Goal: Check status: Check status

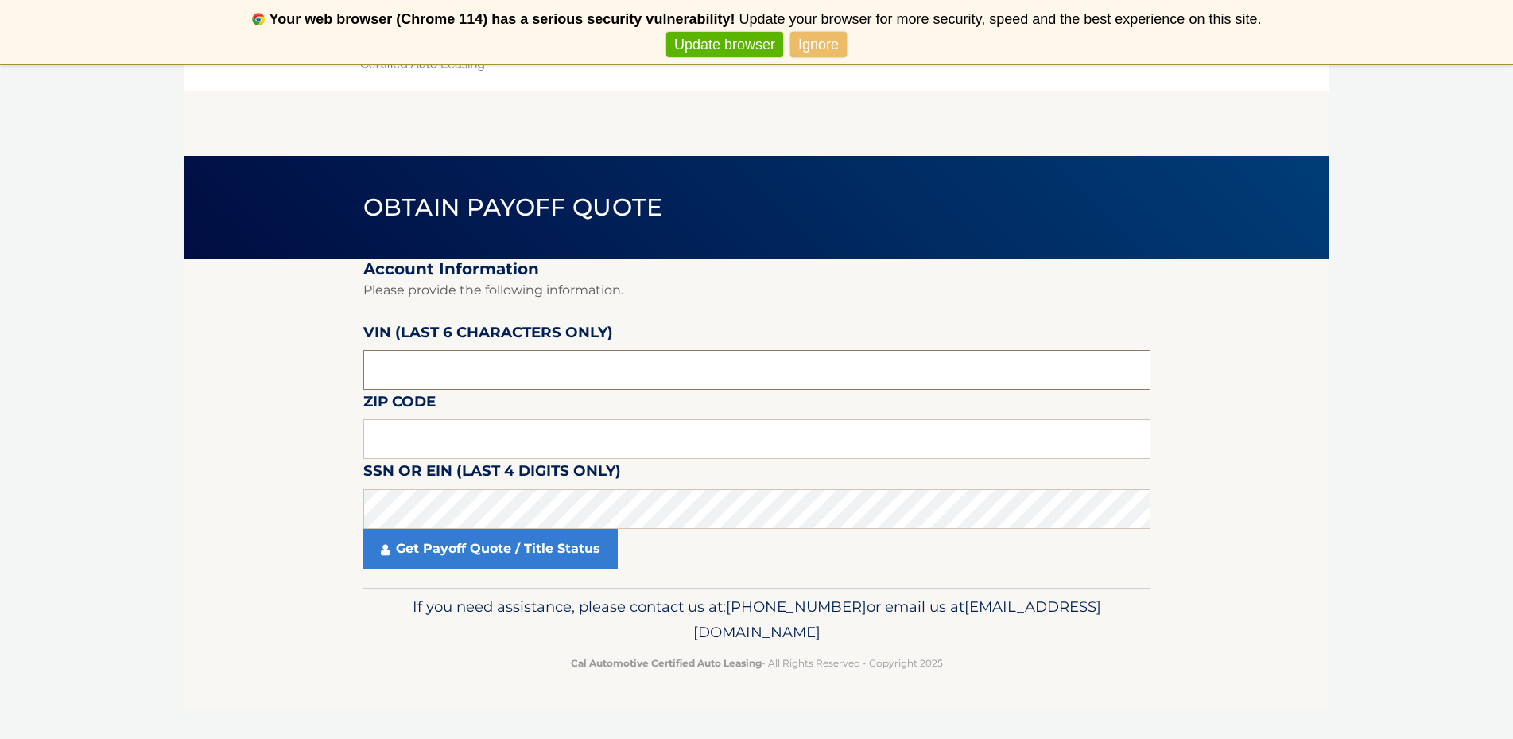
click at [446, 377] on input "text" at bounding box center [756, 370] width 787 height 40
type input "707795"
click at [411, 449] on input "text" at bounding box center [756, 439] width 787 height 40
type input "11590"
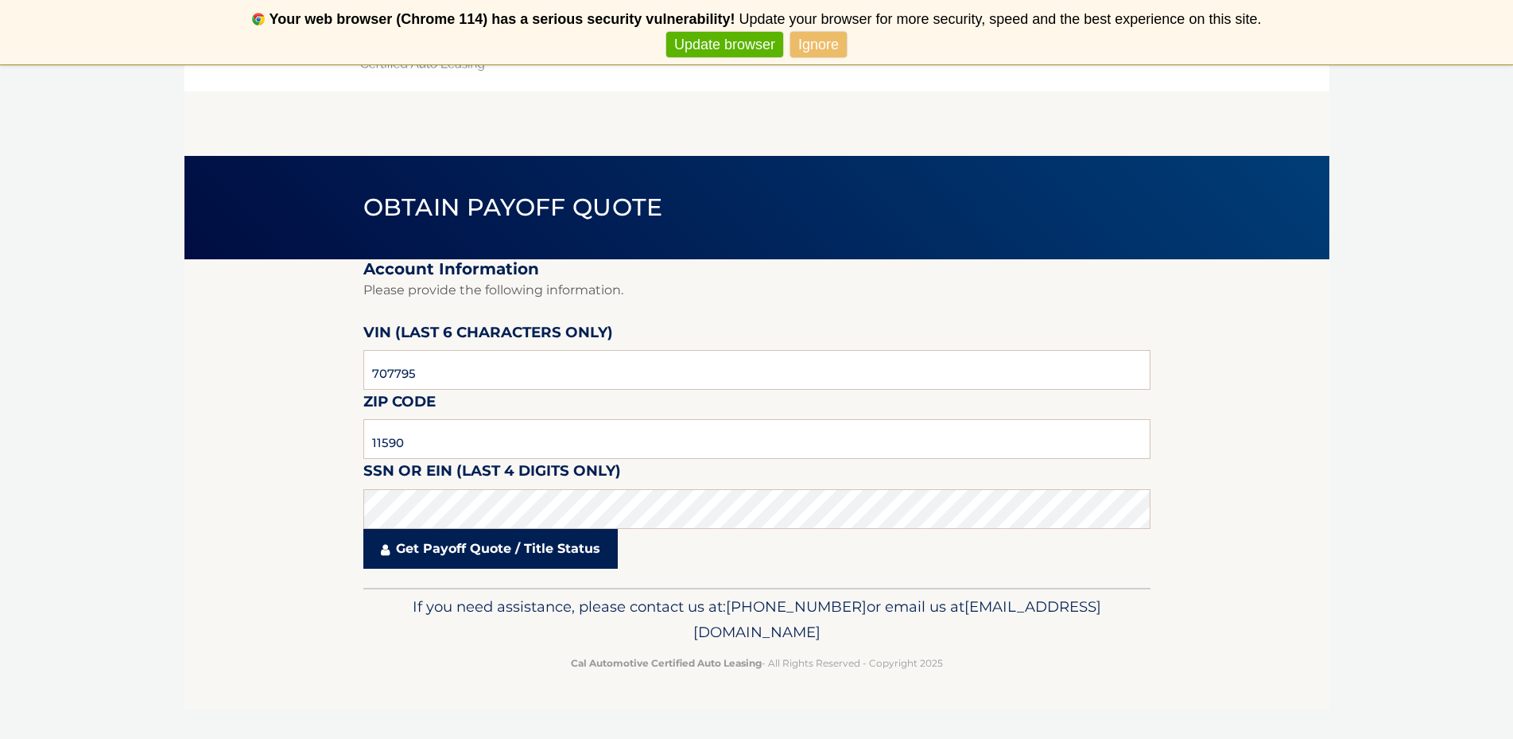
click at [526, 560] on link "Get Payoff Quote / Title Status" at bounding box center [490, 549] width 254 height 40
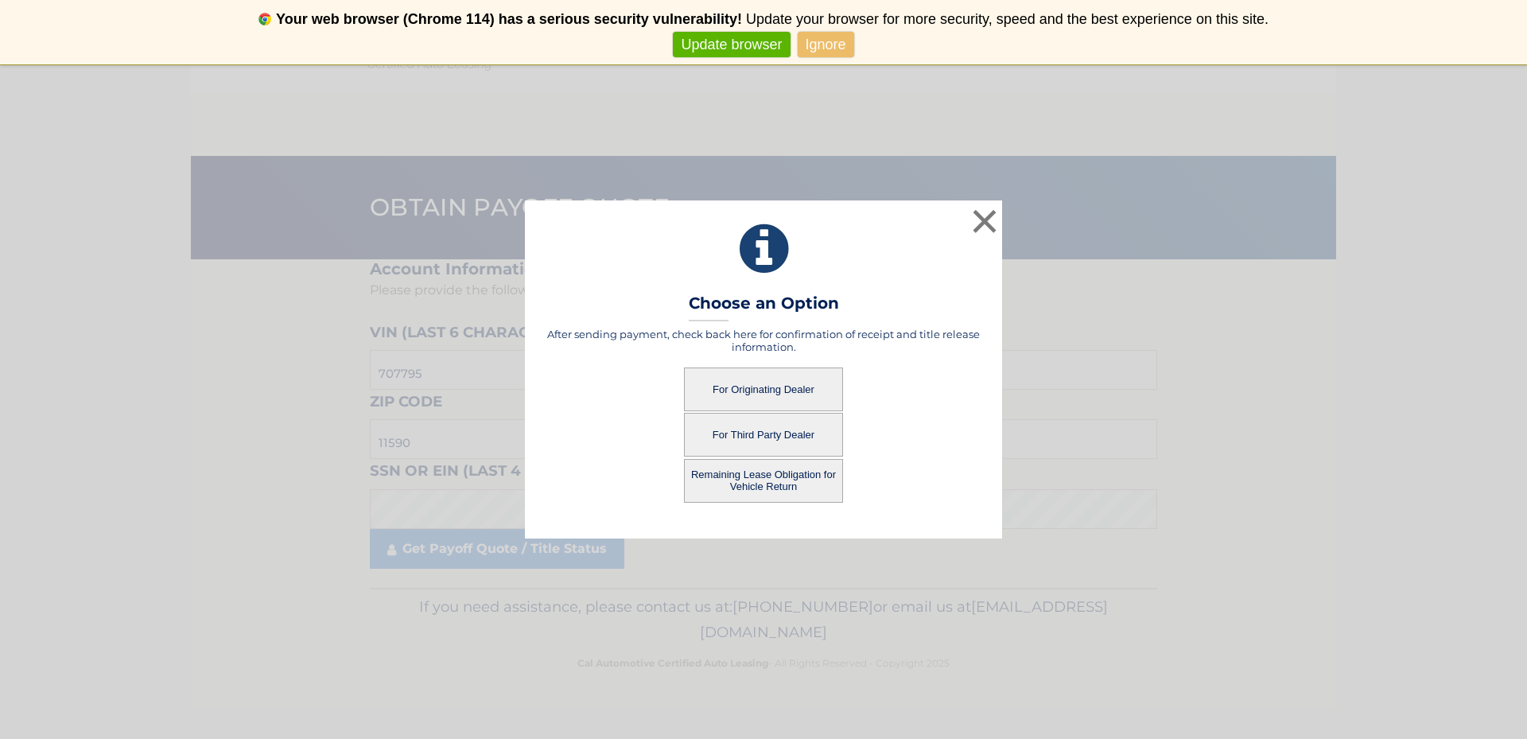
click at [803, 398] on button "For Originating Dealer" at bounding box center [763, 389] width 159 height 44
click at [804, 388] on button "For Originating Dealer" at bounding box center [763, 389] width 159 height 44
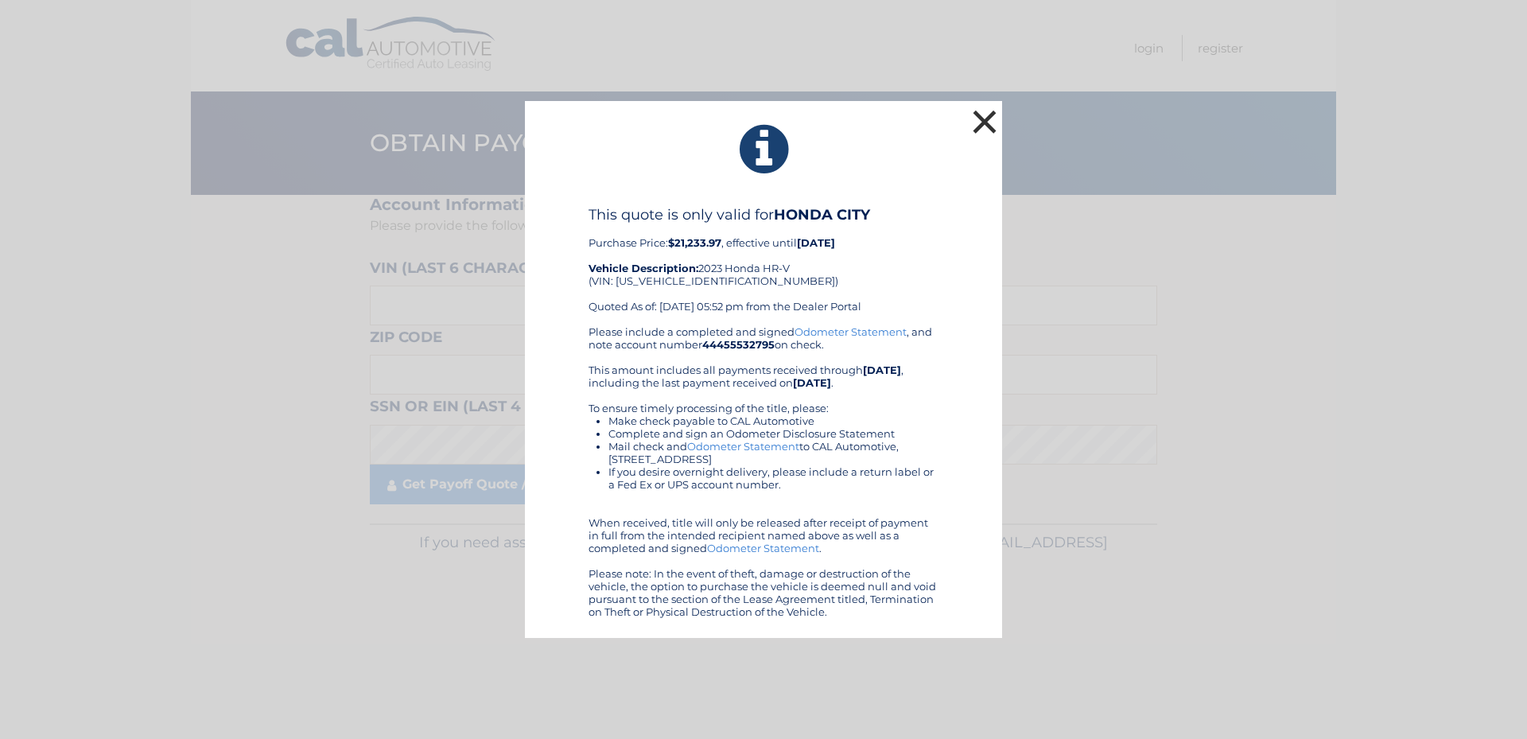
click at [990, 114] on button "×" at bounding box center [984, 122] width 32 height 32
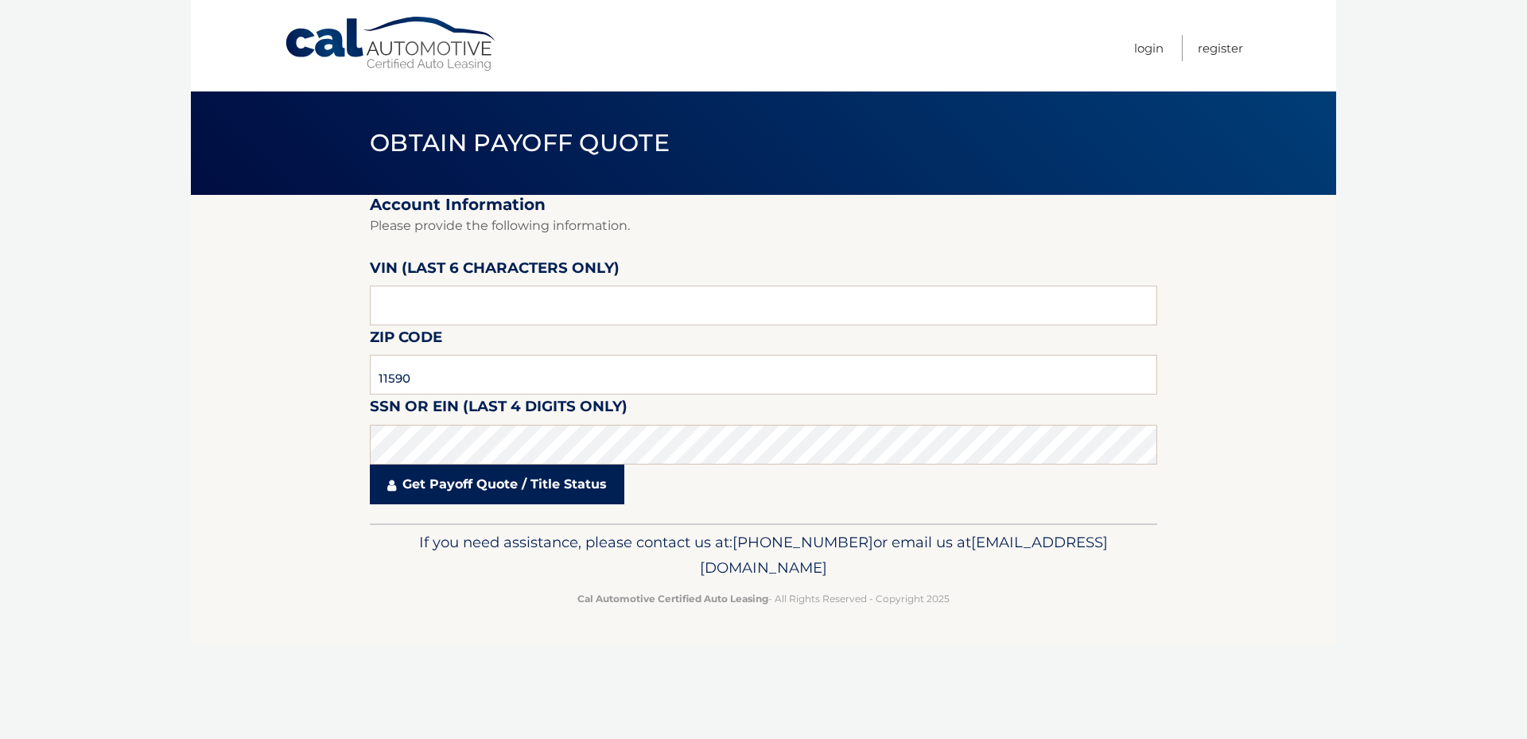
click at [503, 495] on link "Get Payoff Quote / Title Status" at bounding box center [497, 484] width 254 height 40
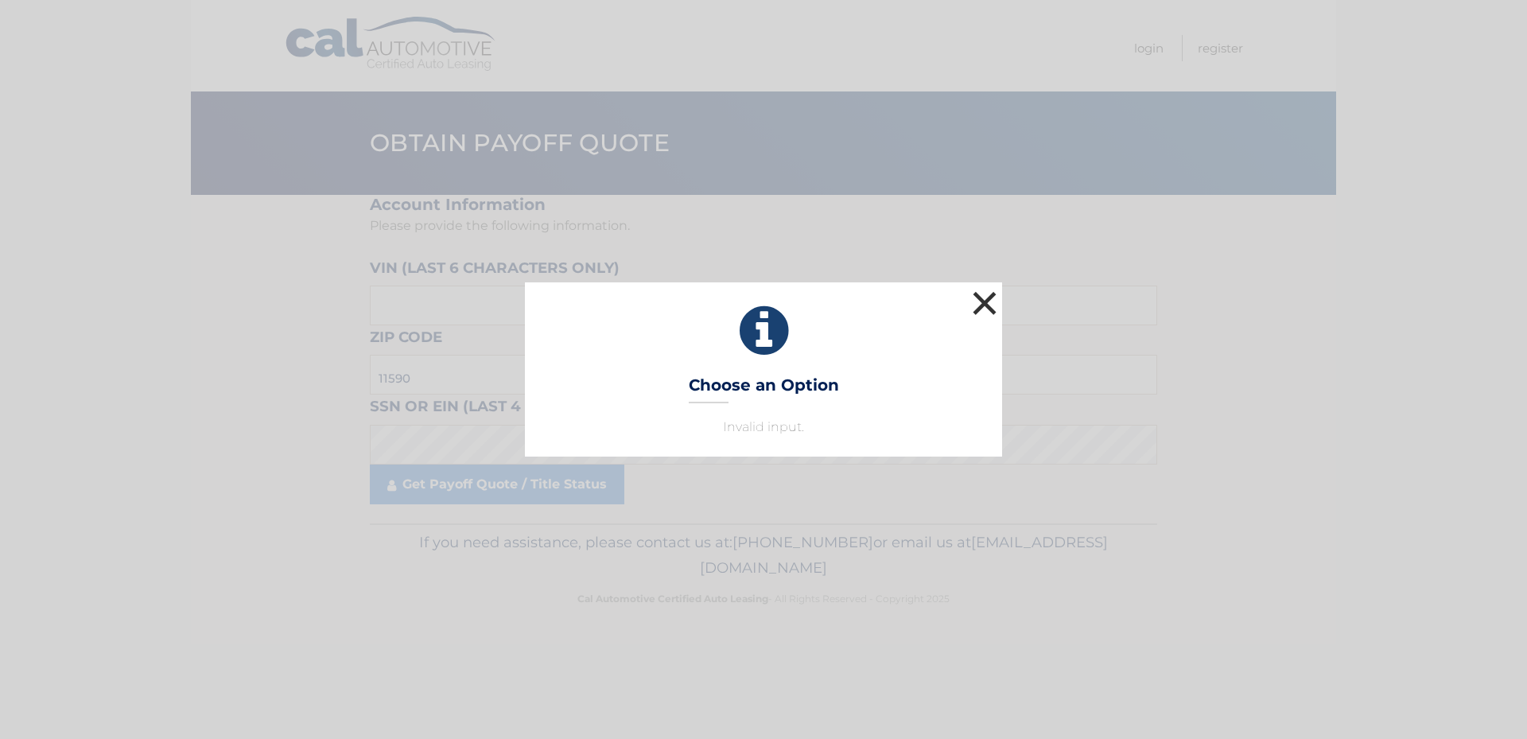
click at [983, 304] on button "×" at bounding box center [984, 303] width 32 height 32
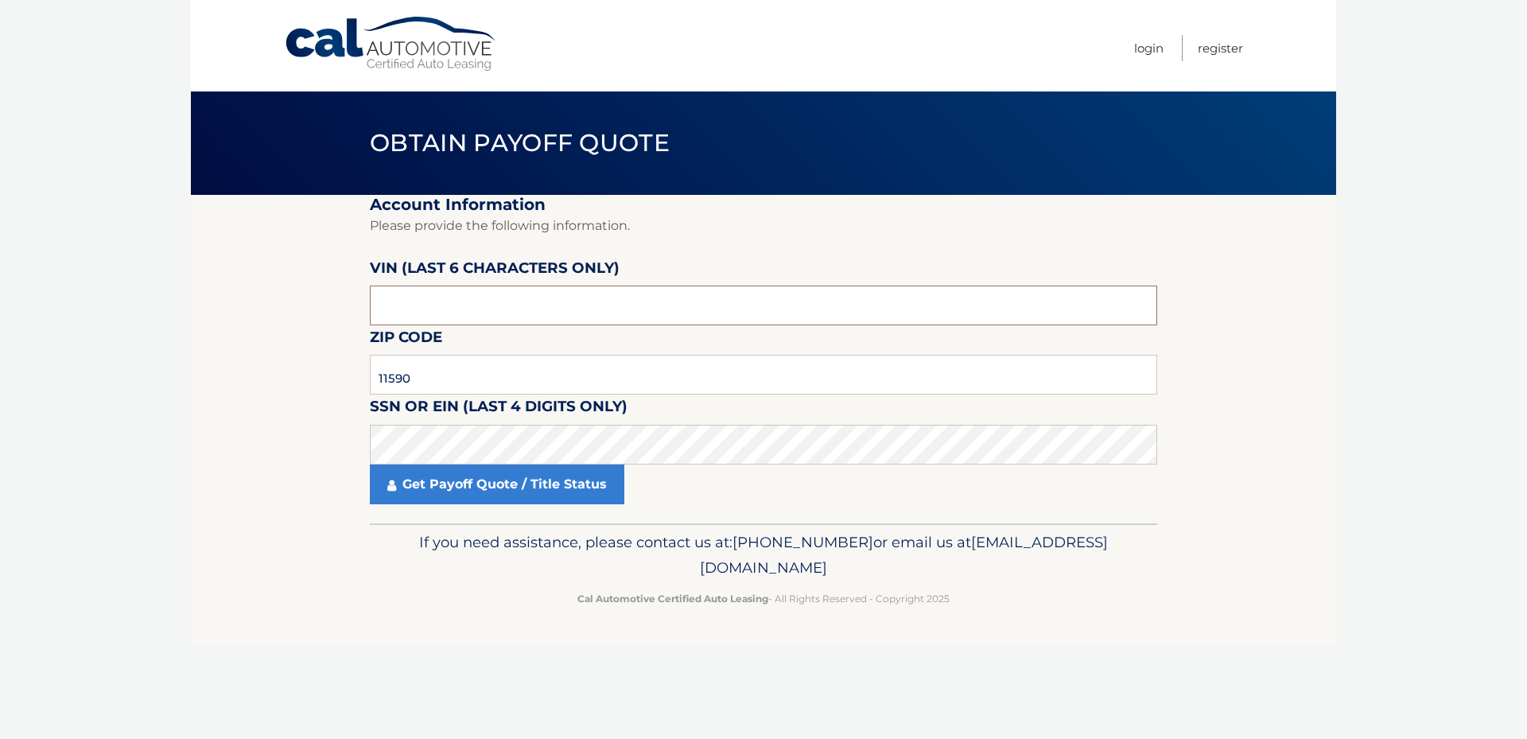
click at [413, 302] on input "text" at bounding box center [763, 305] width 787 height 40
type input "707795"
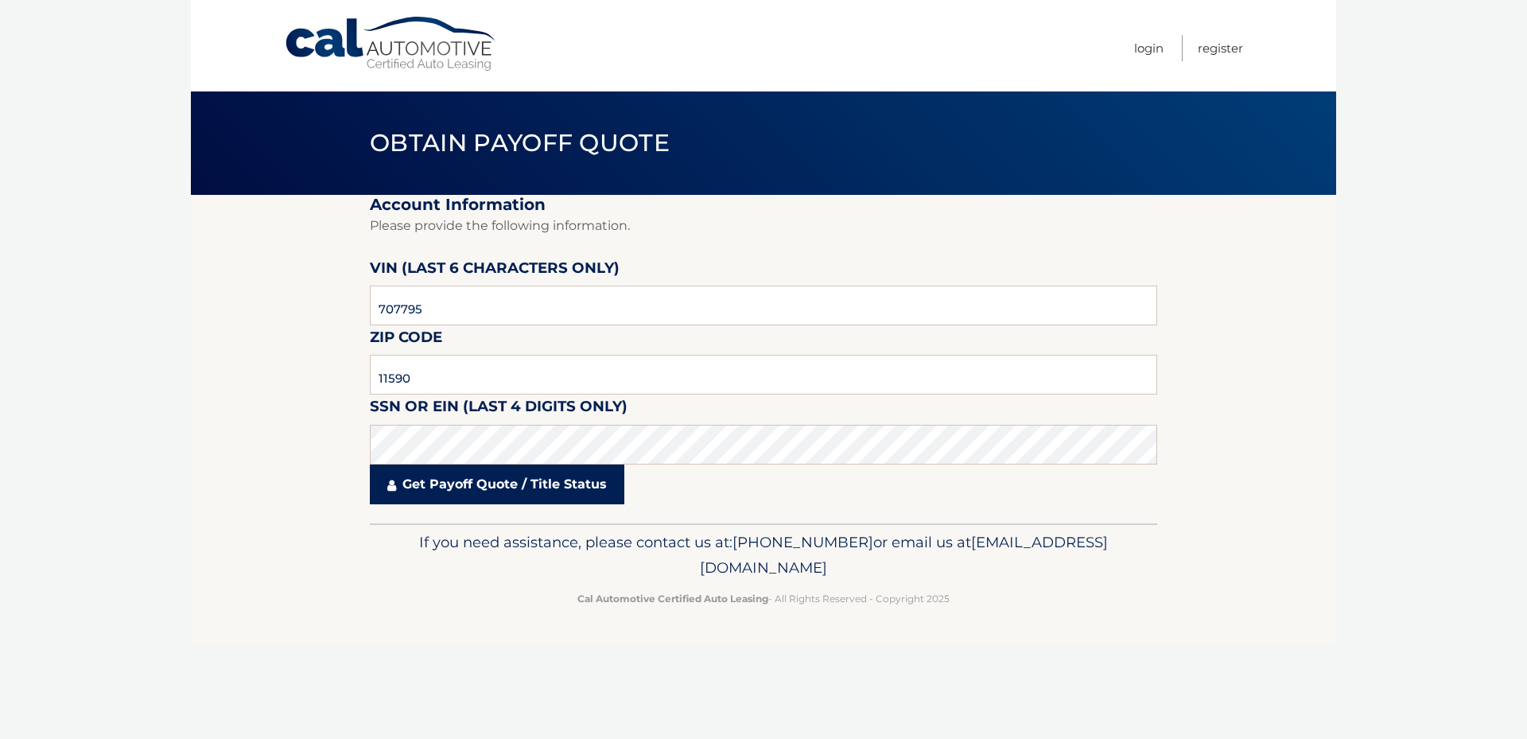
click at [512, 487] on link "Get Payoff Quote / Title Status" at bounding box center [497, 484] width 254 height 40
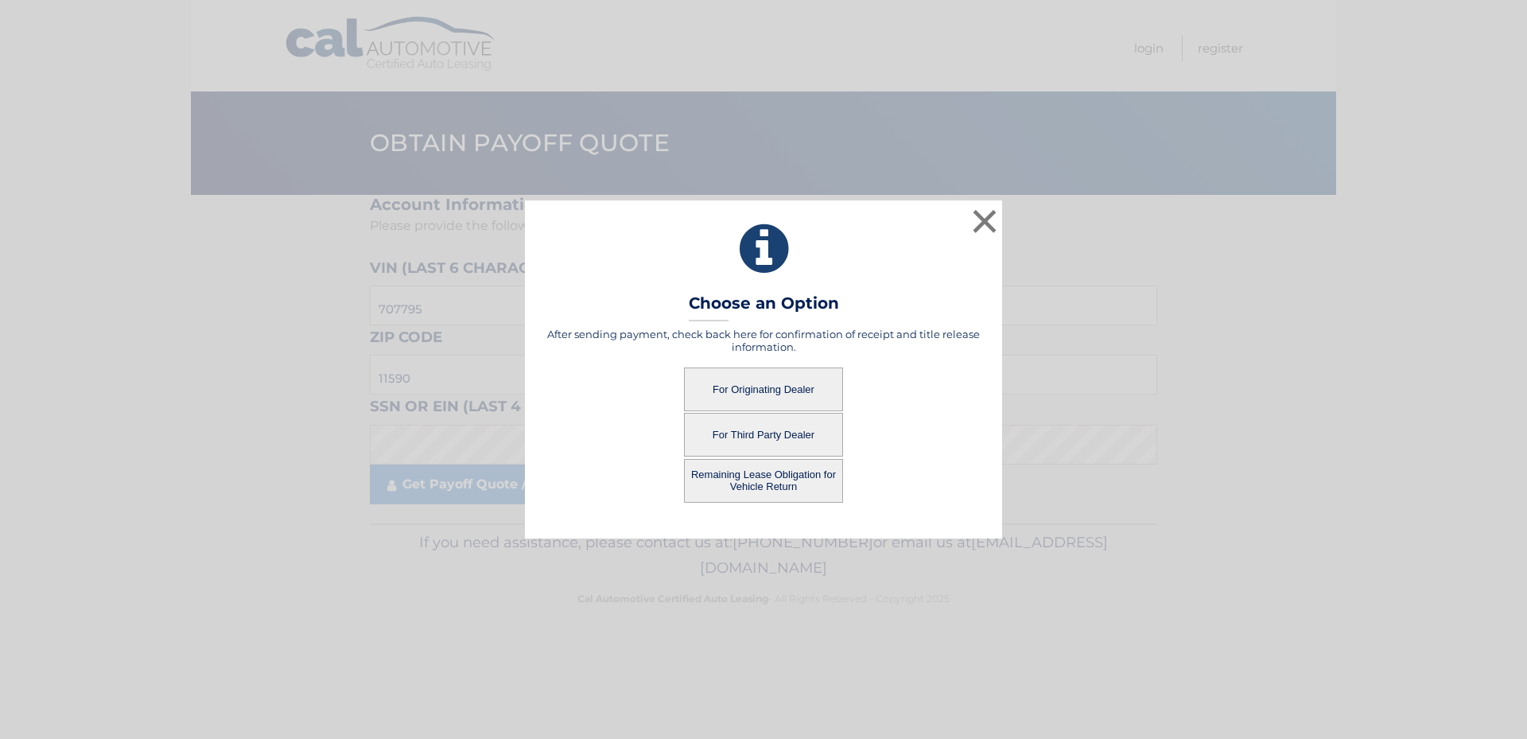
click at [728, 484] on button "Remaining Lease Obligation for Vehicle Return" at bounding box center [763, 481] width 159 height 44
click at [811, 482] on button "Remaining Lease Obligation for Vehicle Return" at bounding box center [763, 481] width 159 height 44
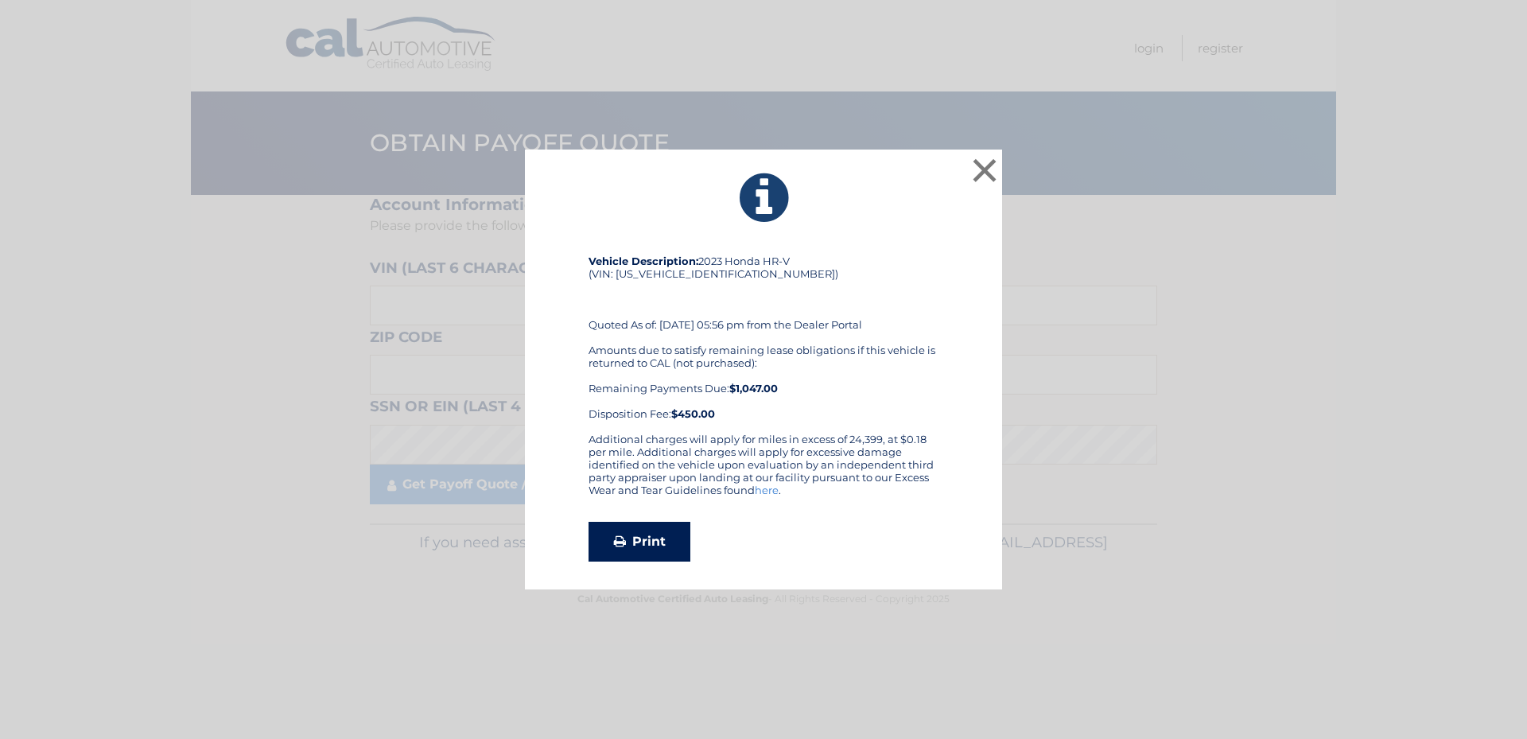
click at [651, 539] on link "Print" at bounding box center [639, 542] width 102 height 40
